Goal: Use online tool/utility: Utilize a website feature to perform a specific function

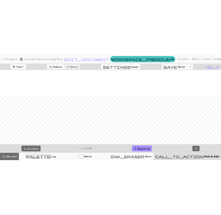
scroll to position [52, 0]
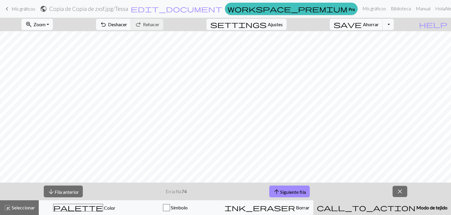
click at [46, 28] on button "zoom_in Zoom Zoom" at bounding box center [36, 24] width 31 height 11
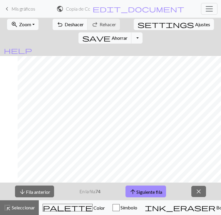
scroll to position [52, 19]
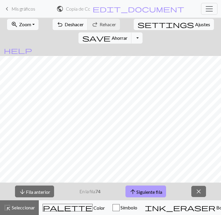
click at [133, 197] on button "arrow_upward Siguiente fila" at bounding box center [145, 191] width 41 height 12
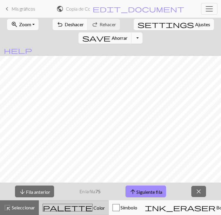
click at [93, 208] on font "Color" at bounding box center [98, 208] width 11 height 6
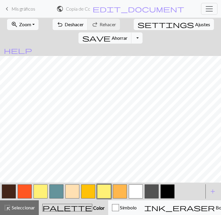
click at [89, 189] on button "button" at bounding box center [88, 191] width 14 height 14
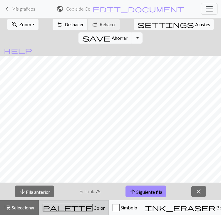
click at [93, 208] on font "Color" at bounding box center [98, 208] width 11 height 6
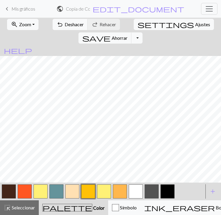
scroll to position [52, 110]
click at [167, 193] on button "button" at bounding box center [167, 191] width 14 height 14
click at [109, 190] on button "button" at bounding box center [104, 191] width 14 height 14
click at [12, 190] on button "button" at bounding box center [9, 191] width 14 height 14
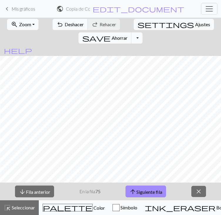
scroll to position [52, 79]
click at [136, 192] on span "arrow_upward" at bounding box center [132, 191] width 7 height 8
click at [150, 190] on font "Siguiente fila" at bounding box center [149, 191] width 26 height 6
click at [154, 190] on font "Siguiente fila" at bounding box center [149, 191] width 26 height 6
click at [151, 190] on font "Siguiente fila" at bounding box center [149, 191] width 26 height 6
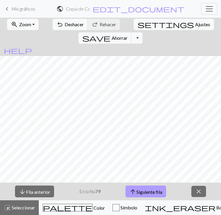
click at [145, 193] on font "Siguiente fila" at bounding box center [149, 191] width 26 height 6
